Goal: Entertainment & Leisure: Consume media (video, audio)

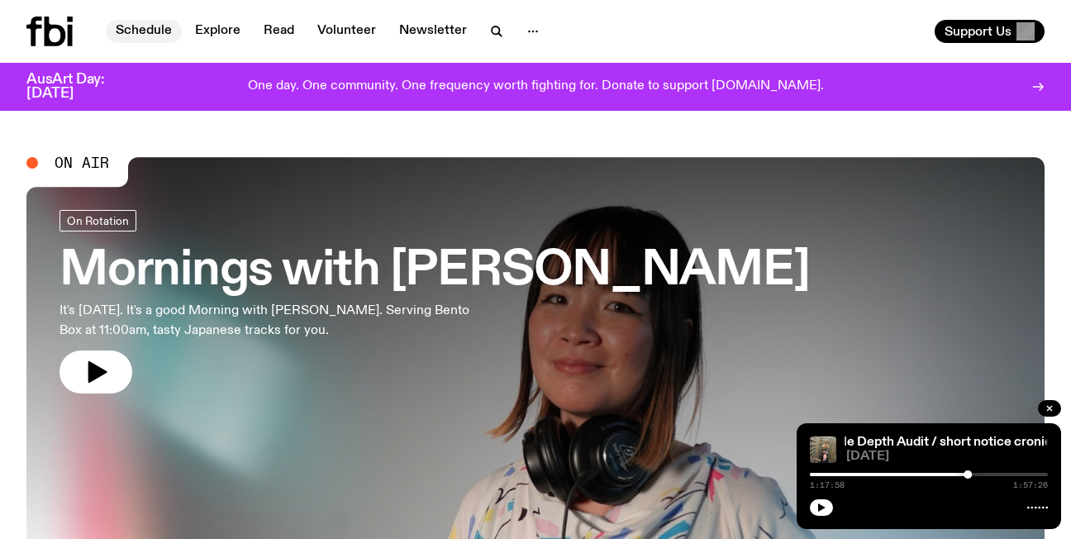
click at [152, 31] on link "Schedule" at bounding box center [144, 31] width 76 height 23
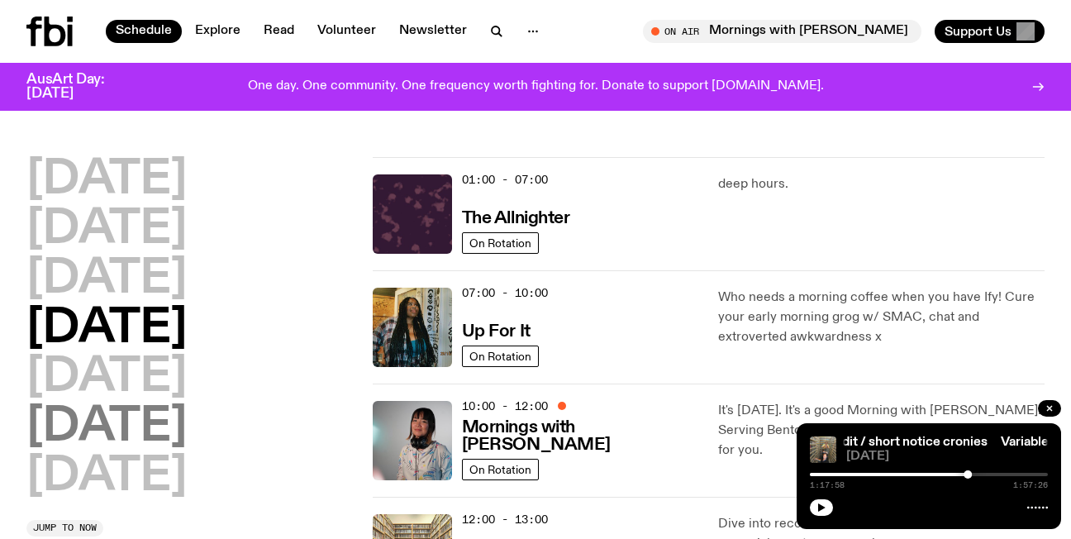
click at [145, 431] on h2 "[DATE]" at bounding box center [106, 427] width 160 height 46
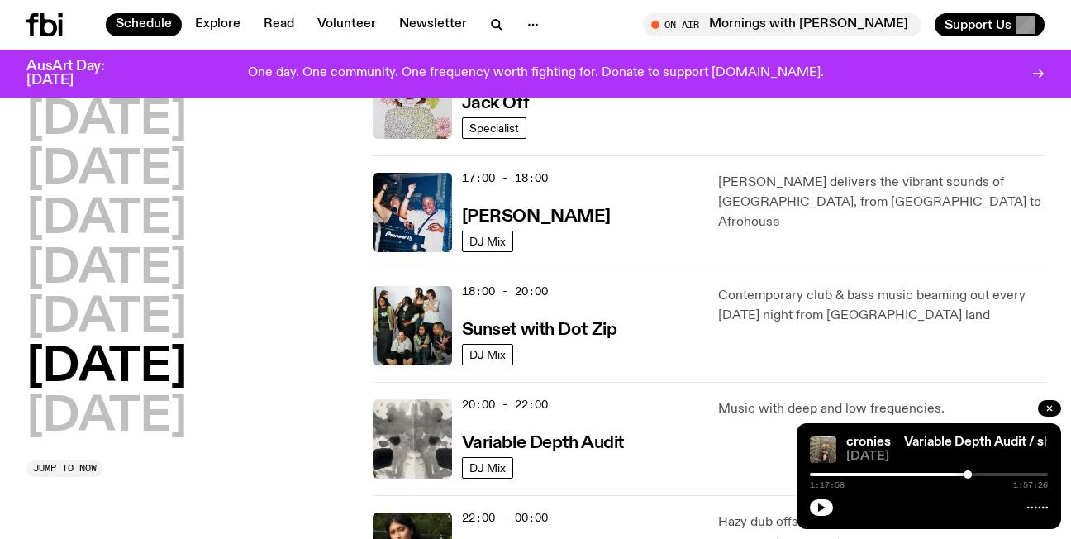
scroll to position [972, 0]
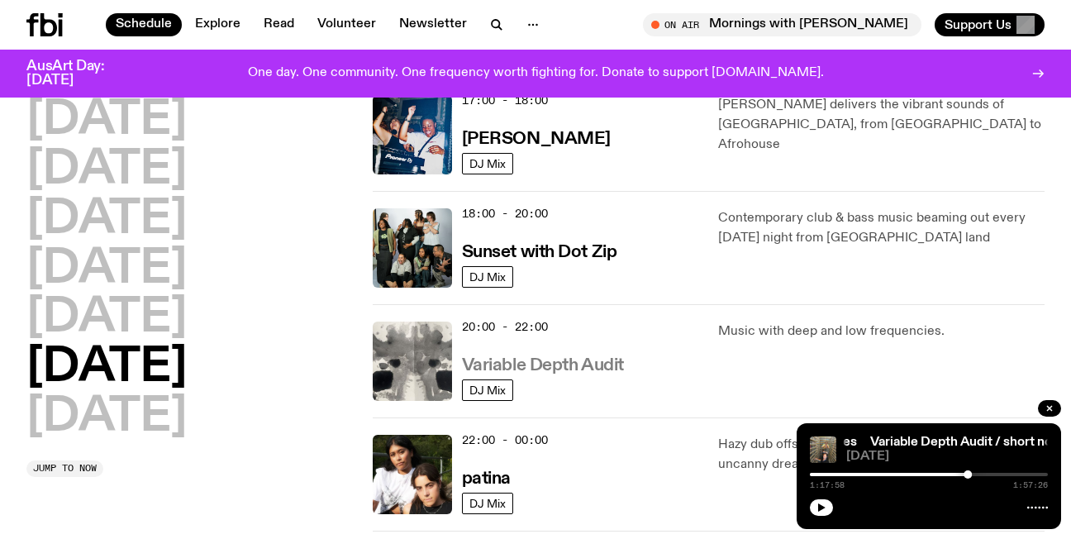
click at [548, 371] on h3 "Variable Depth Audit" at bounding box center [543, 365] width 162 height 17
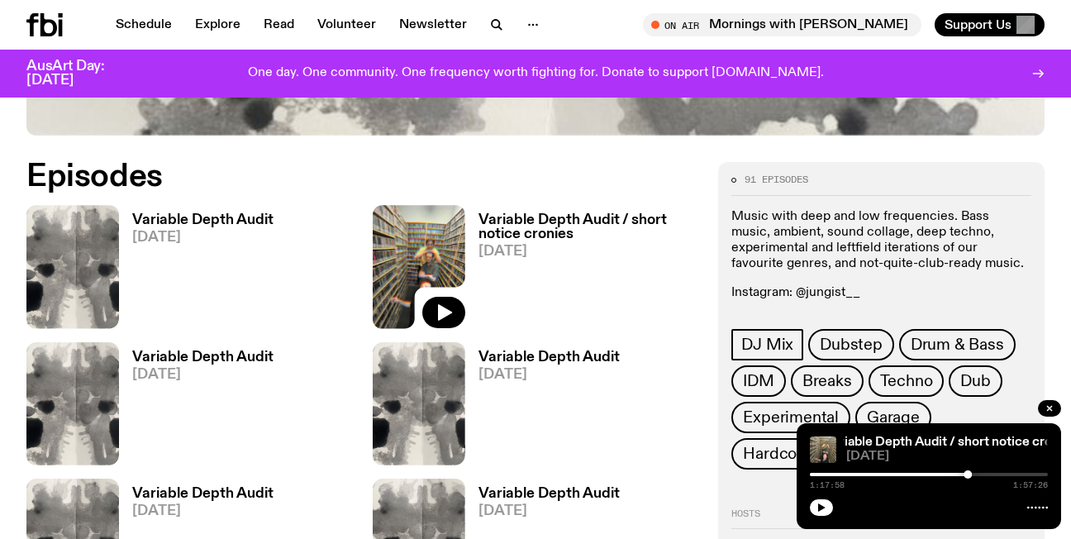
scroll to position [815, 0]
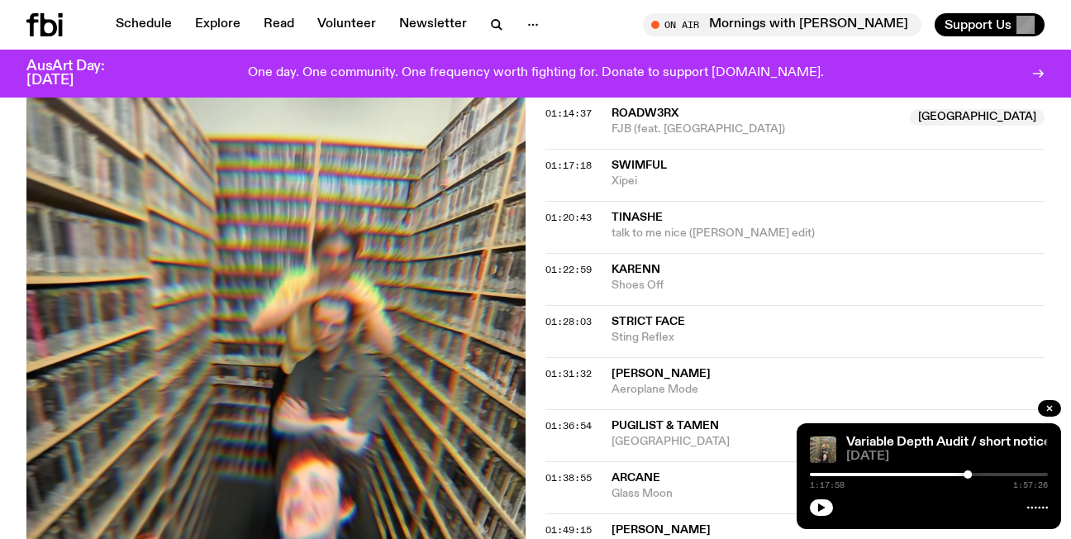
scroll to position [1751, 0]
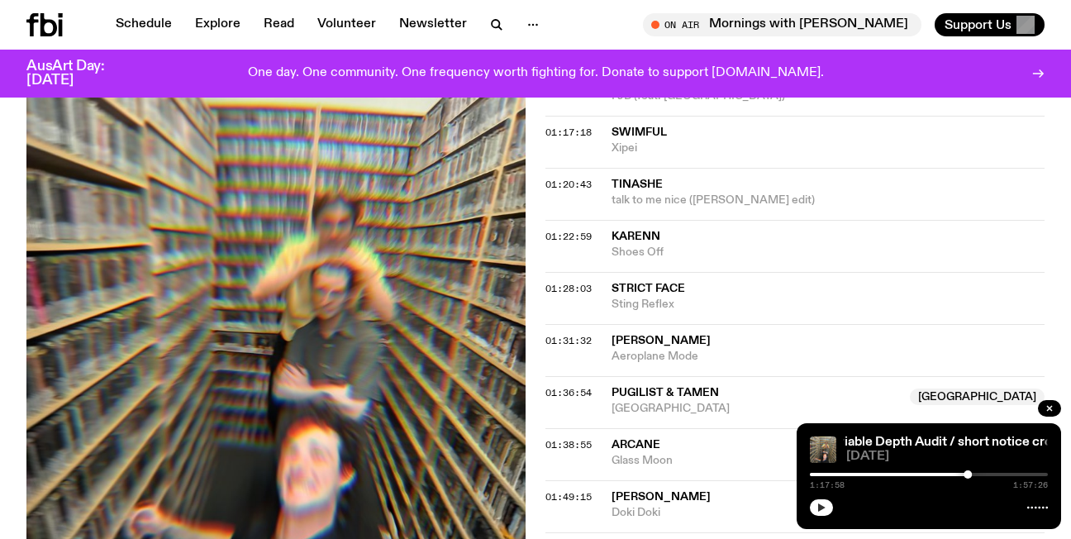
click at [819, 506] on icon "button" at bounding box center [821, 507] width 7 height 8
